Goal: Register for event/course

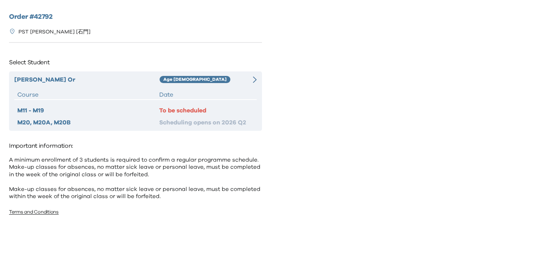
click at [182, 90] on div "Date" at bounding box center [206, 94] width 94 height 9
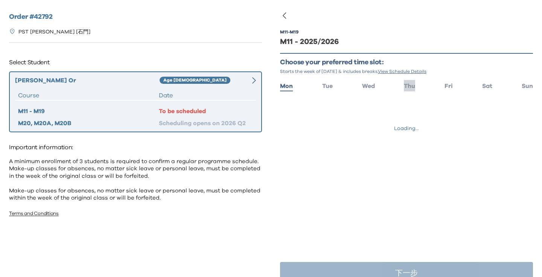
click at [413, 89] on span "Thu" at bounding box center [409, 86] width 11 height 6
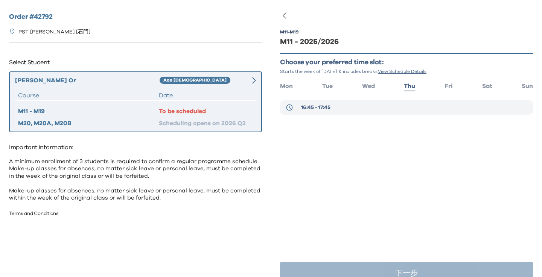
click at [385, 110] on button "16:45 - 17:45" at bounding box center [406, 107] width 253 height 14
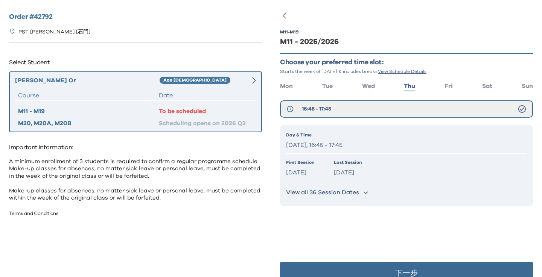
click at [379, 266] on button "下一步" at bounding box center [406, 273] width 253 height 23
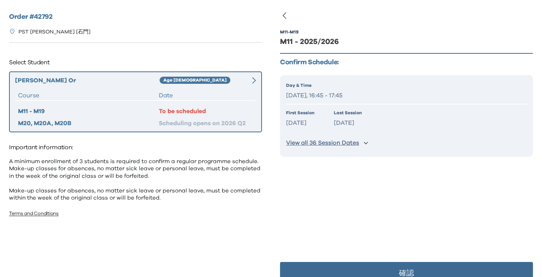
click at [381, 267] on button "確認" at bounding box center [406, 273] width 253 height 23
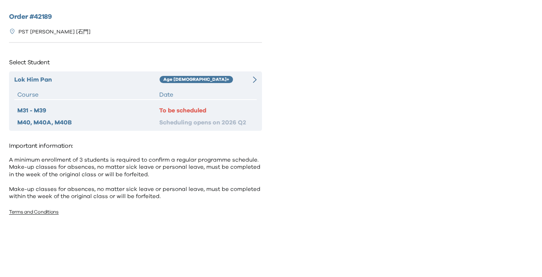
click at [187, 86] on div "Lok Him Pan Age 10+ Course Date M31 - M39 To be scheduled M40, M40A, M40B Sched…" at bounding box center [135, 101] width 253 height 59
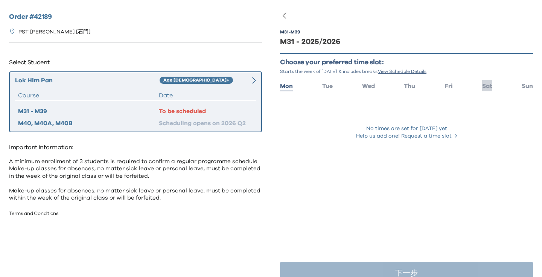
click at [491, 88] on span "Sat" at bounding box center [487, 86] width 10 height 6
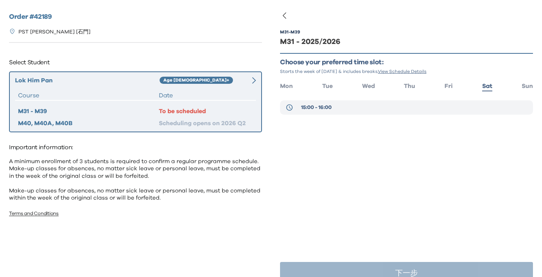
click at [292, 108] on icon at bounding box center [290, 108] width 8 height 8
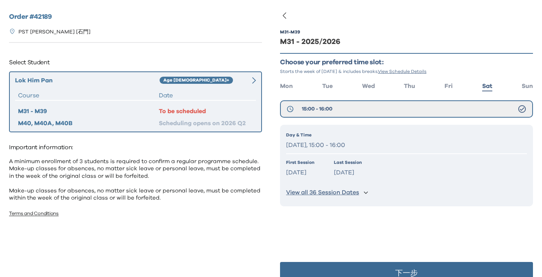
click at [335, 264] on button "下一步" at bounding box center [406, 273] width 253 height 23
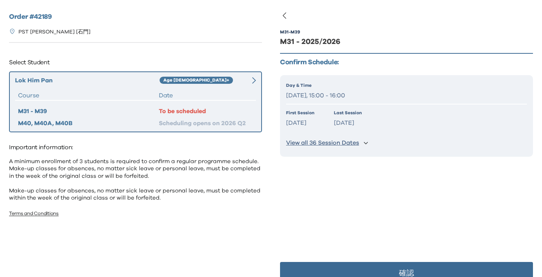
click at [381, 271] on button "確認" at bounding box center [406, 273] width 253 height 23
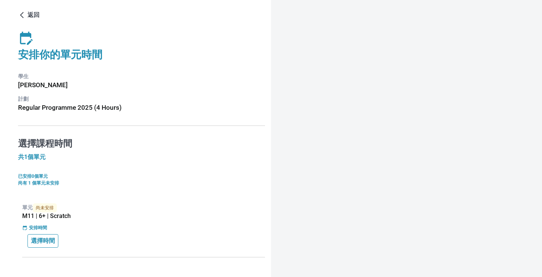
click at [35, 239] on p "選擇時間" at bounding box center [43, 241] width 24 height 9
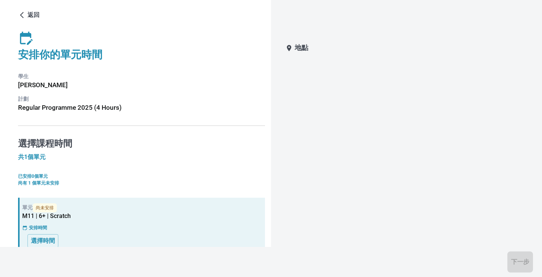
click at [311, 51] on div "地點" at bounding box center [402, 48] width 254 height 18
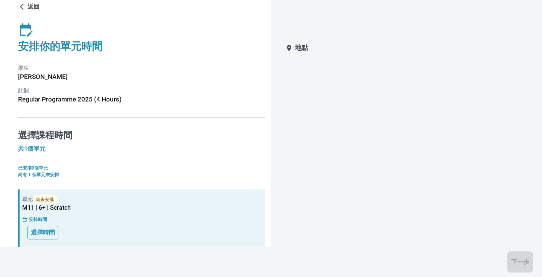
click at [43, 239] on button "選擇時間" at bounding box center [42, 233] width 31 height 14
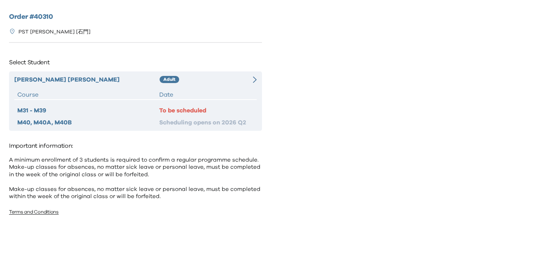
click at [140, 83] on div "Donald Lee" at bounding box center [86, 79] width 145 height 9
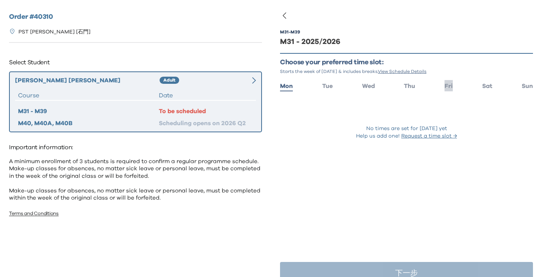
click at [446, 83] on span "Fri" at bounding box center [448, 86] width 8 height 6
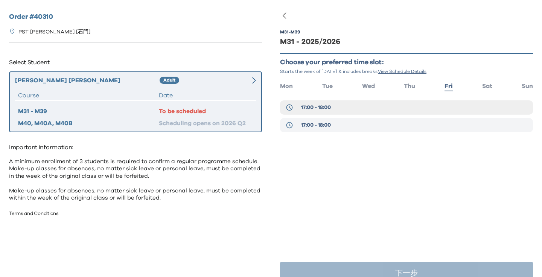
click at [350, 130] on button "17:00 - 18:00" at bounding box center [406, 125] width 253 height 14
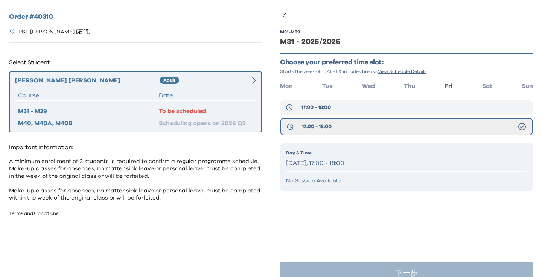
click at [338, 111] on button "17:00 - 18:00" at bounding box center [406, 107] width 253 height 14
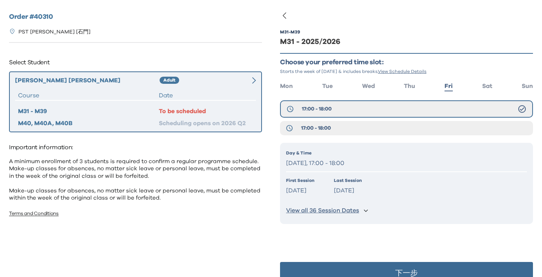
click at [355, 210] on p "View all 36 Session Dates" at bounding box center [322, 211] width 73 height 8
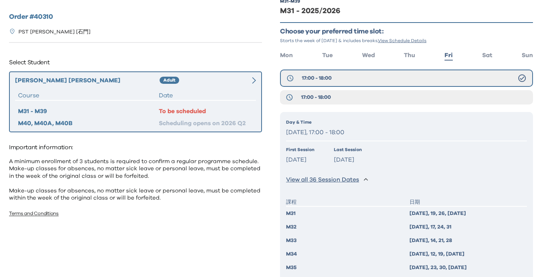
scroll to position [126, 0]
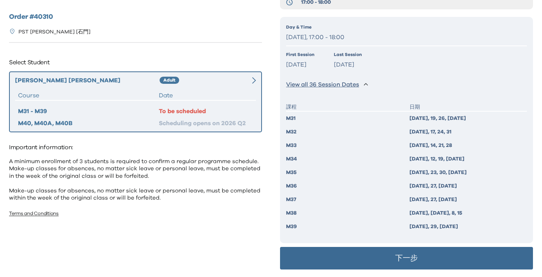
click at [393, 248] on button "下一步" at bounding box center [406, 258] width 253 height 23
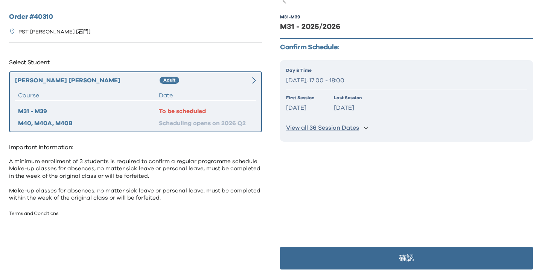
scroll to position [15, 0]
click at [390, 251] on button "確認" at bounding box center [406, 258] width 253 height 23
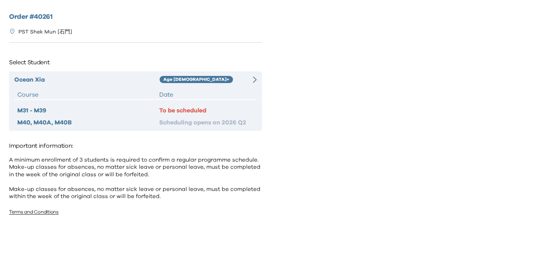
click at [199, 82] on div "Age [DEMOGRAPHIC_DATA]+" at bounding box center [202, 79] width 85 height 9
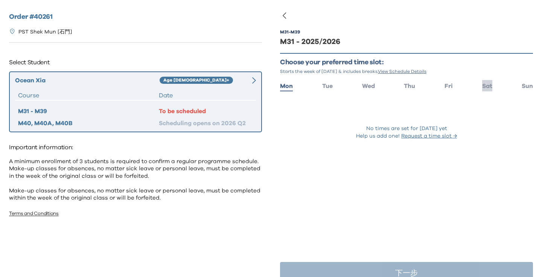
click at [487, 89] on li "Sat" at bounding box center [487, 85] width 10 height 11
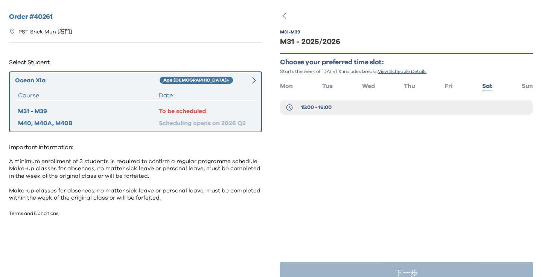
click at [360, 116] on div "15:00 - 16:00" at bounding box center [406, 109] width 253 height 18
click at [356, 111] on button "15:00 - 16:00" at bounding box center [406, 107] width 253 height 14
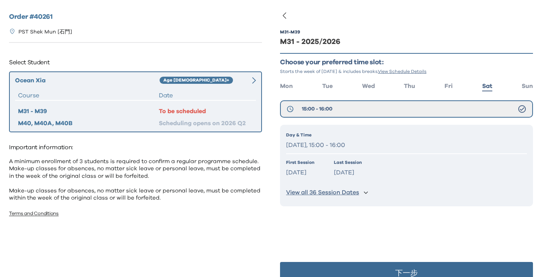
click at [361, 266] on button "下一步" at bounding box center [406, 273] width 253 height 23
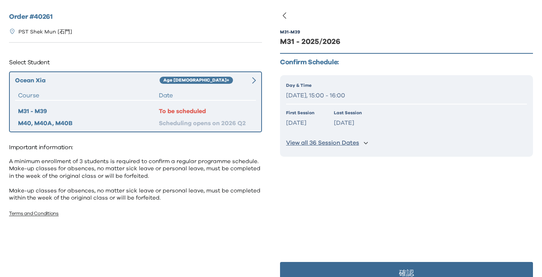
click at [374, 265] on button "確認" at bounding box center [406, 273] width 253 height 23
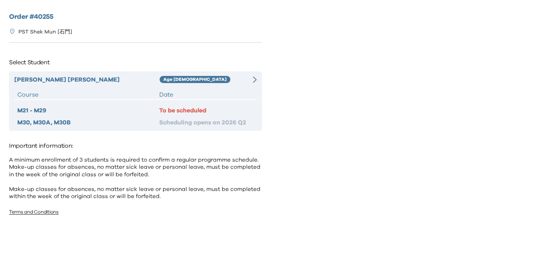
click at [204, 79] on div "Age [DEMOGRAPHIC_DATA]" at bounding box center [202, 79] width 85 height 9
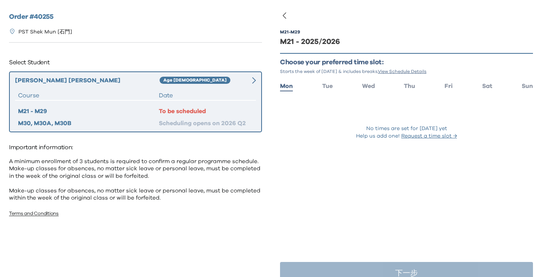
click at [492, 90] on ul "Mon Tue Wed Thu Fri Sat Sun" at bounding box center [406, 85] width 253 height 11
click at [485, 84] on span "Sat" at bounding box center [487, 86] width 10 height 6
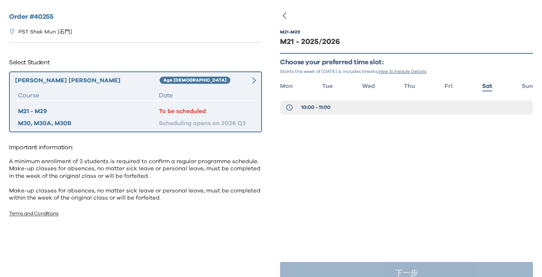
click at [331, 154] on div "M21 - M29 M21 - 2025/2026 Choose your preferred time slot: Starts the week of […" at bounding box center [406, 153] width 253 height 277
